Goal: Transaction & Acquisition: Obtain resource

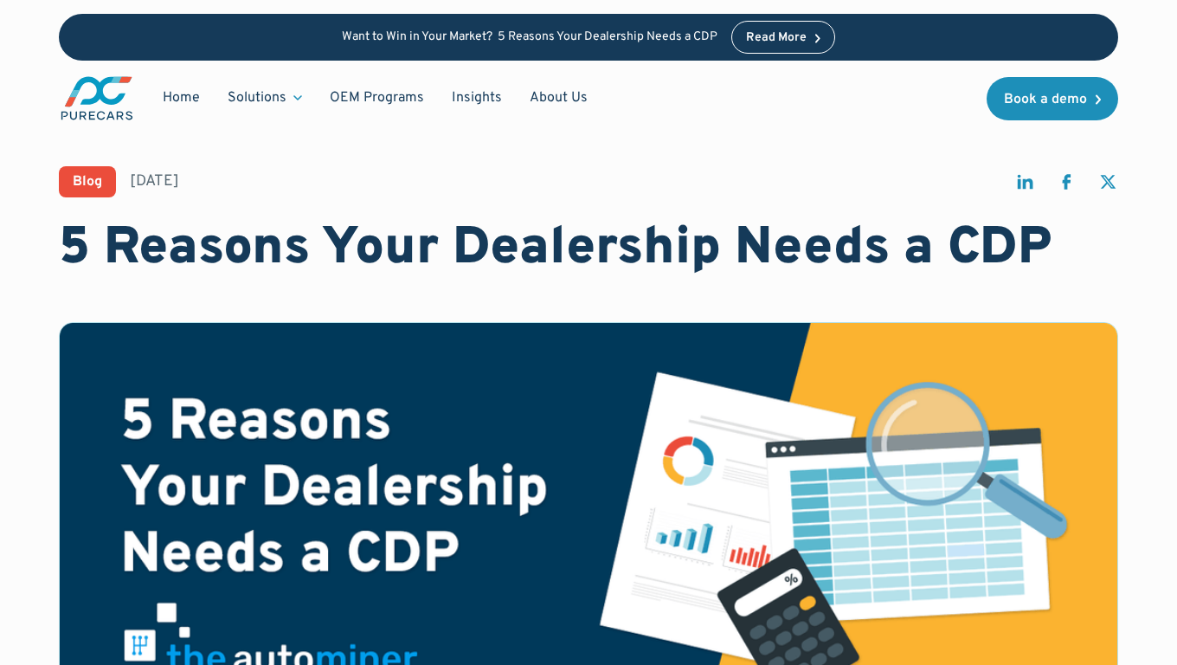
scroll to position [3199, 0]
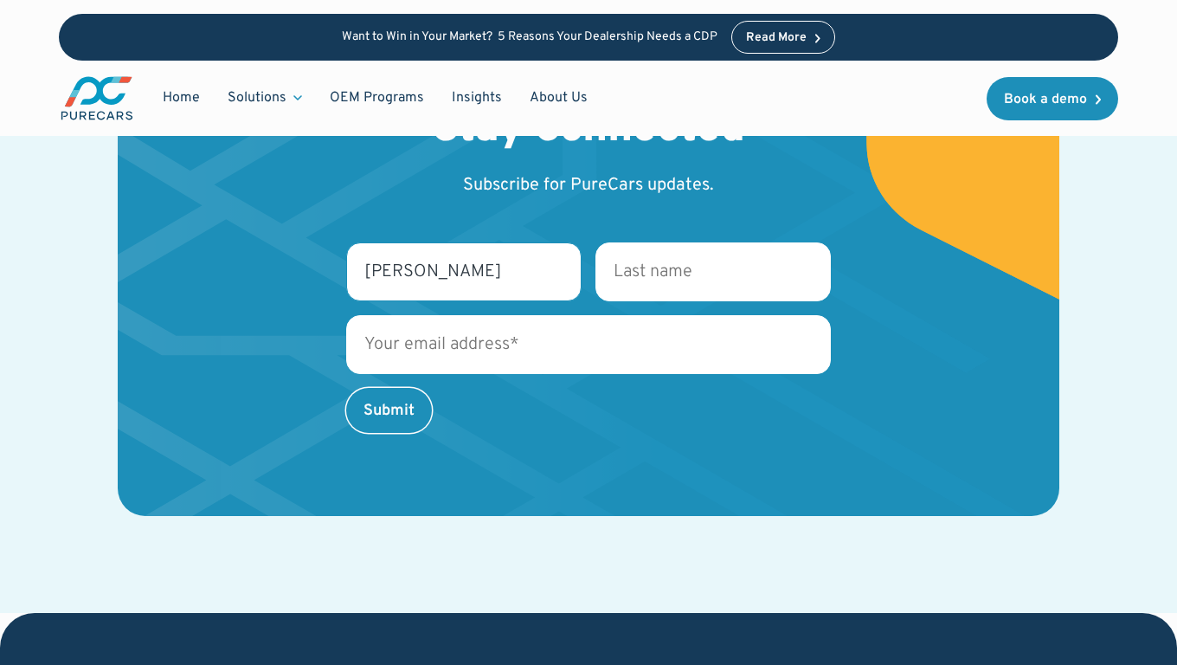
type input "[PERSON_NAME]"
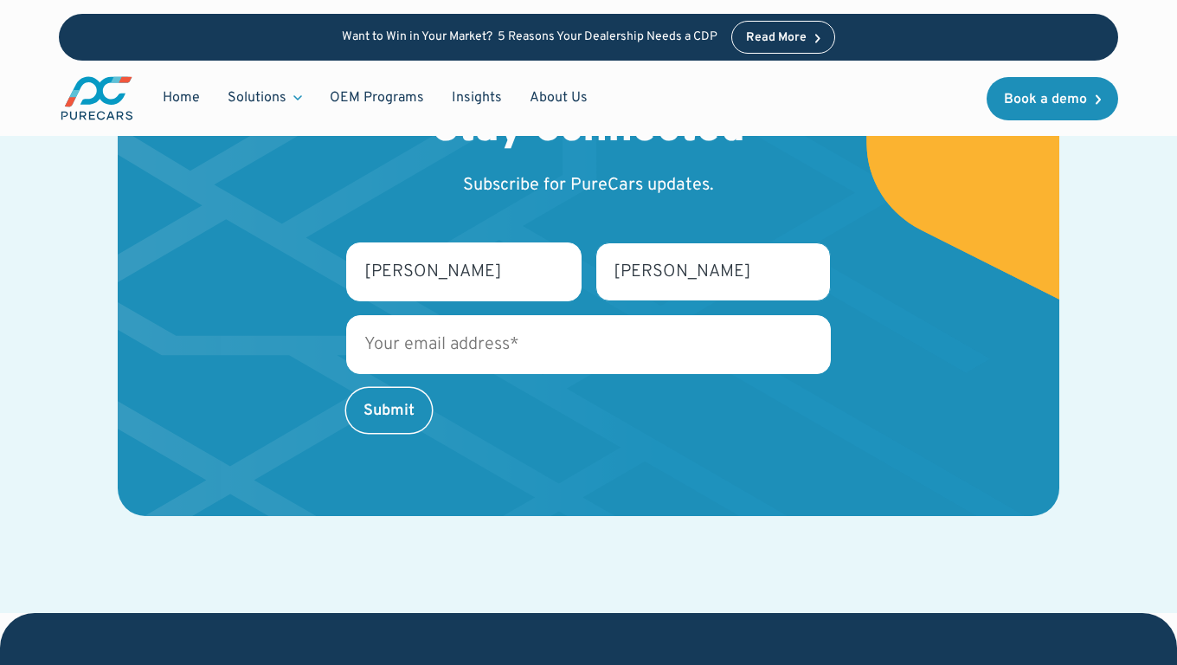
type input "[PERSON_NAME]"
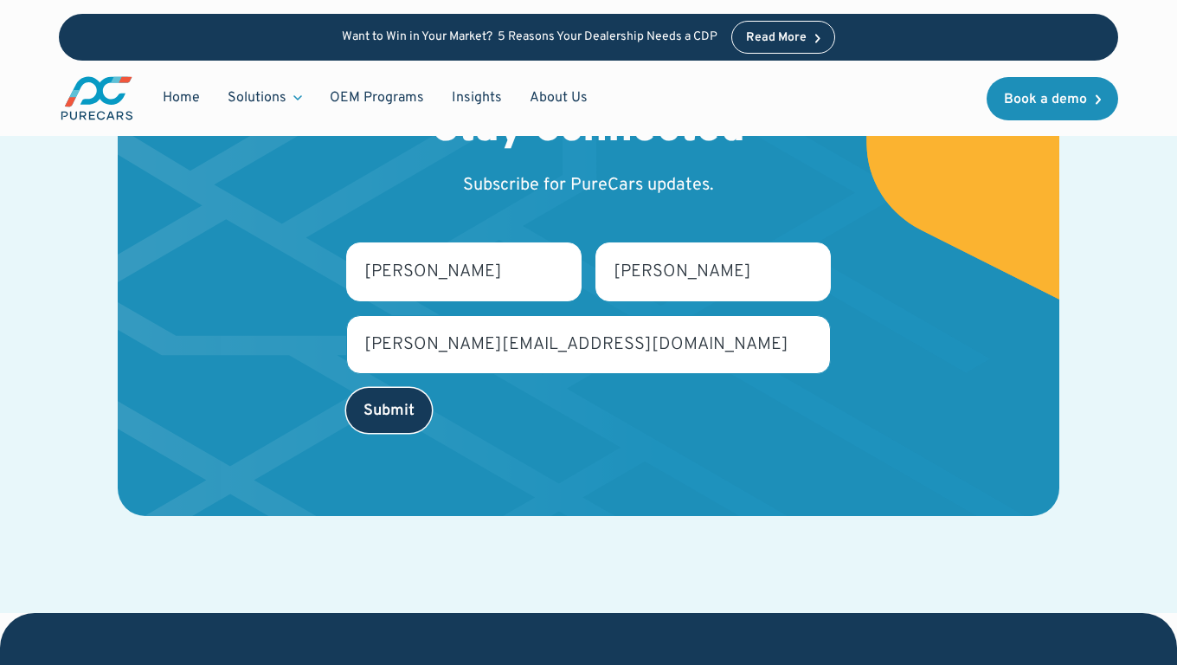
type input "[PERSON_NAME][EMAIL_ADDRESS][DOMAIN_NAME]"
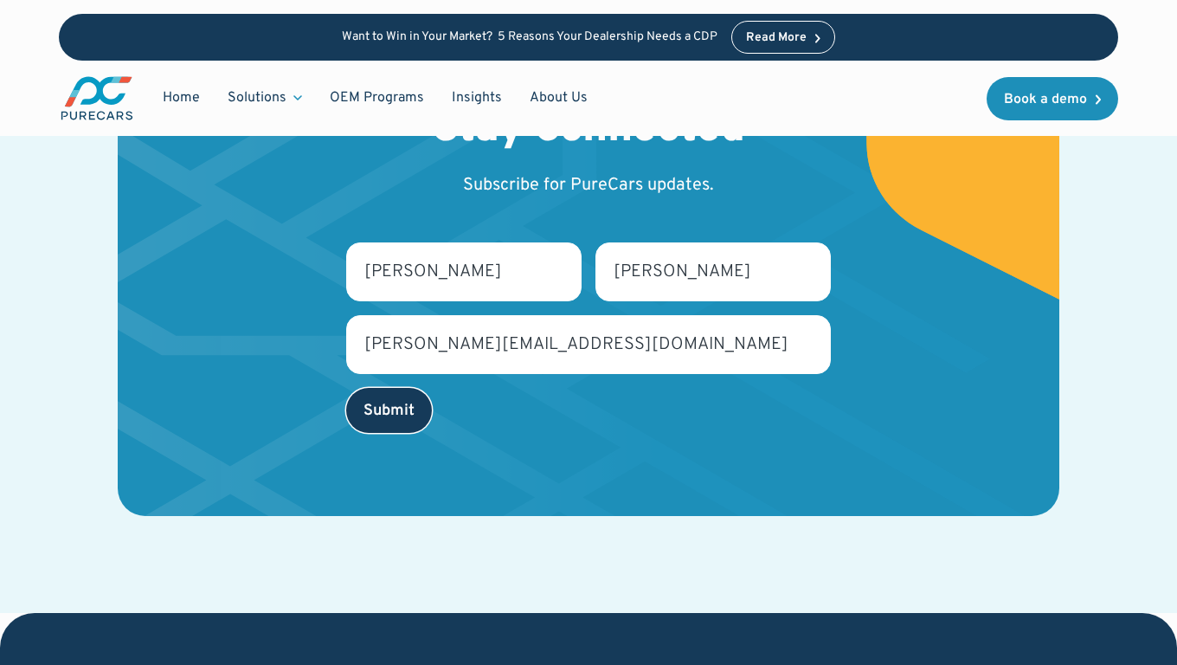
click at [364, 405] on input "Submit" at bounding box center [389, 410] width 86 height 45
